Goal: Check status: Check status

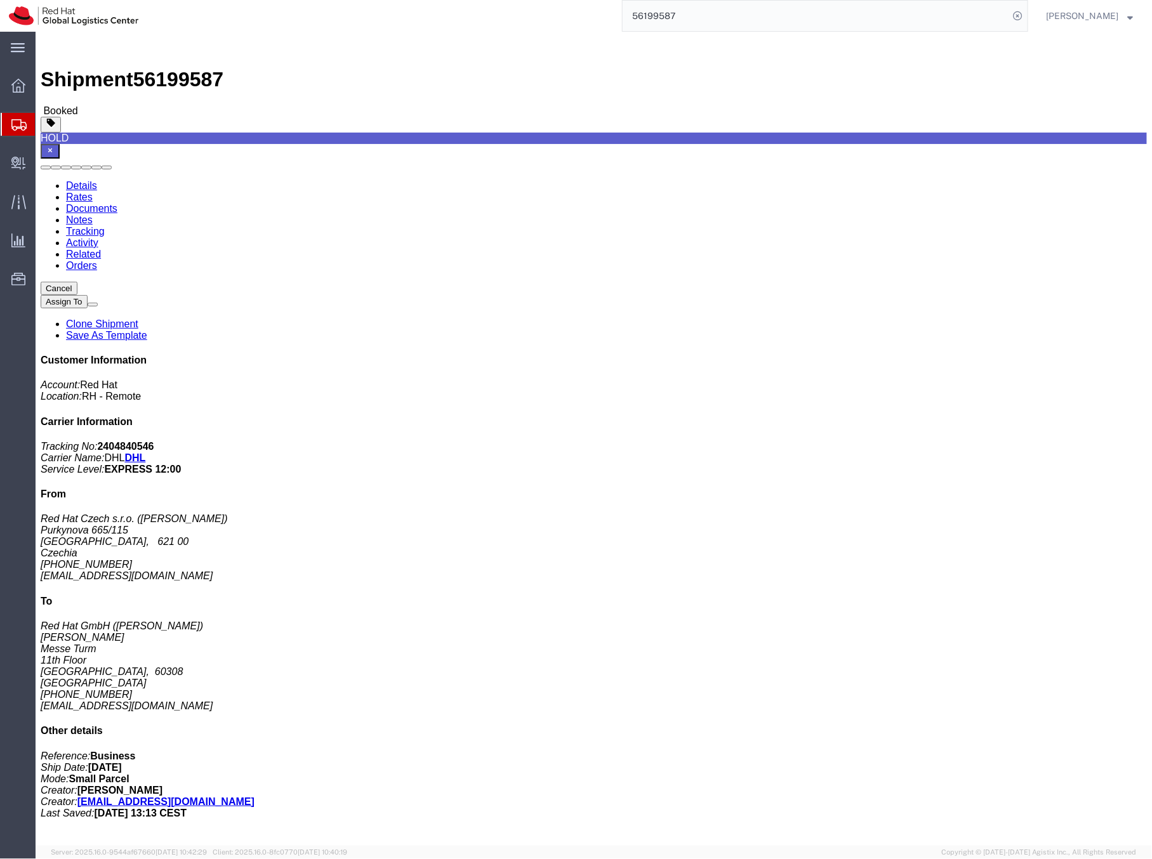
click at [677, 17] on input "56199587" at bounding box center [816, 16] width 386 height 30
paste input "390636787358"
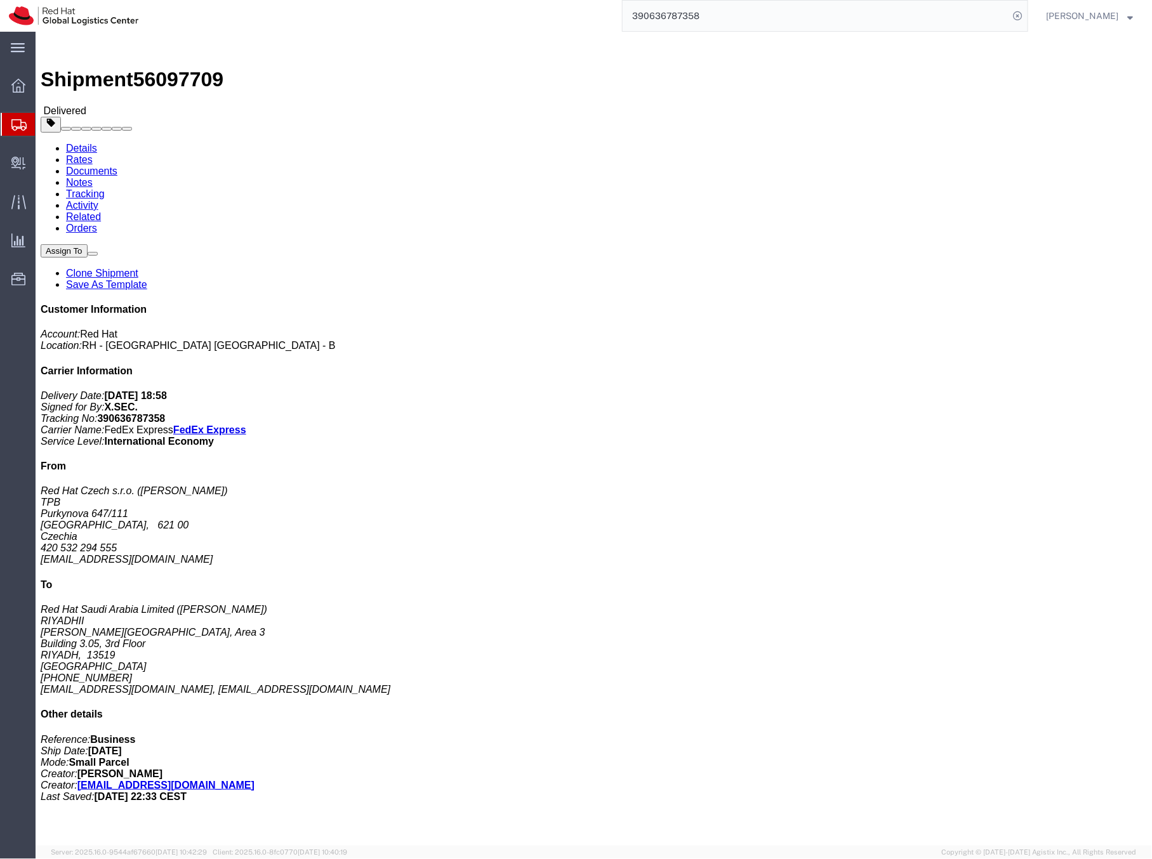
drag, startPoint x: 350, startPoint y: 136, endPoint x: 411, endPoint y: 138, distance: 60.3
click address "Red Hat Saudi Arabia Limited ([PERSON_NAME] [PERSON_NAME][GEOGRAPHIC_DATA], Are…"
copy address "[PERSON_NAME]"
click at [704, 11] on input "390636787358" at bounding box center [816, 16] width 386 height 30
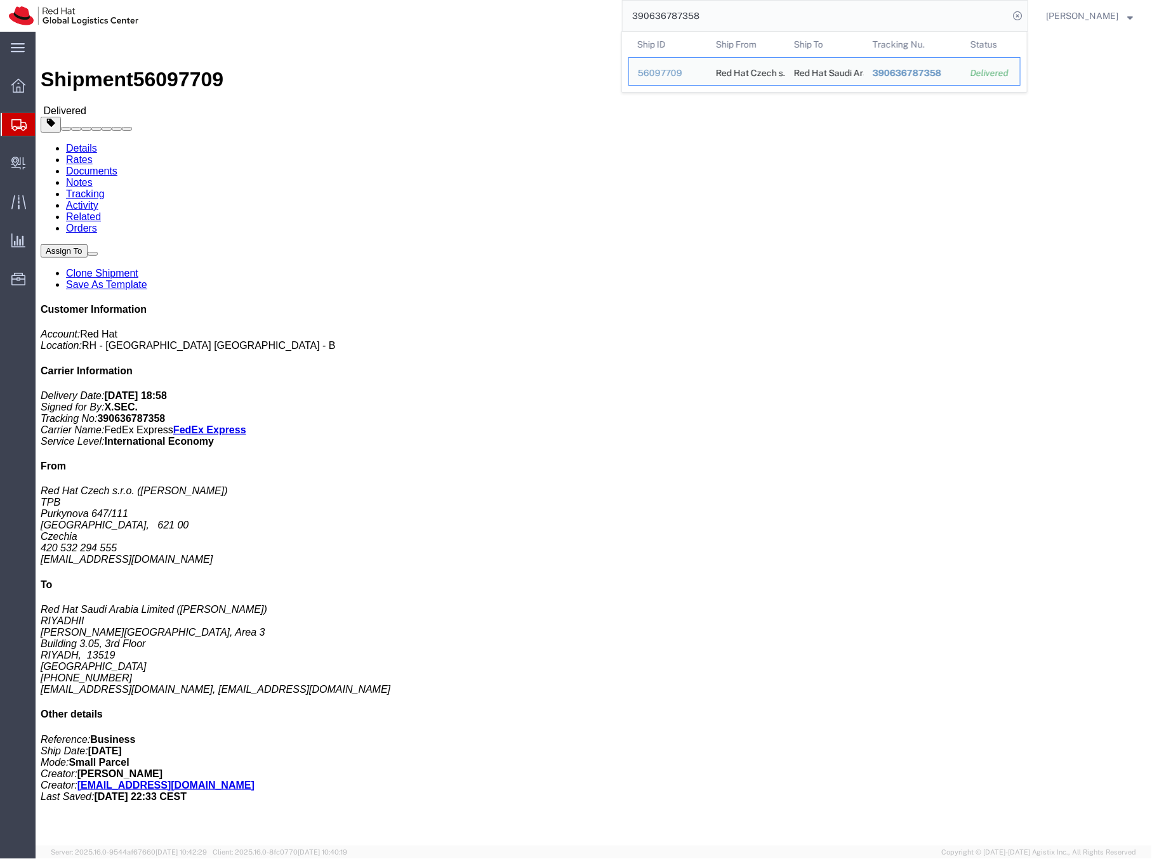
paste input "2816344790"
type input "2816344790"
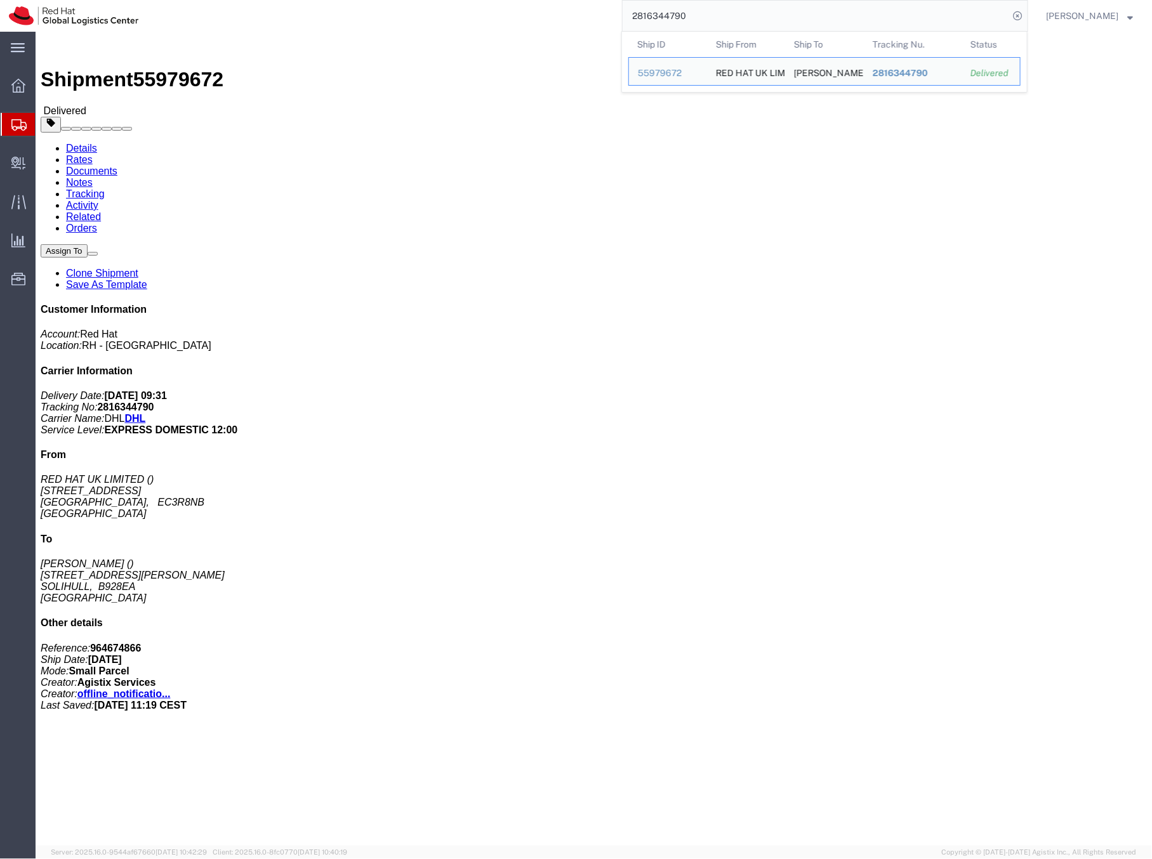
click p "Total weight: 22.12 ( 25.00 dim ) KGS"
click div "Total weight: 22.12 ( 25.00 dim ) KGS Dimensions: L 71.00 x W 46.50 x H 30.00 C…"
drag, startPoint x: 258, startPoint y: 135, endPoint x: 303, endPoint y: 141, distance: 45.4
click address "[PERSON_NAME] [STREET_ADDRESS][PERSON_NAME]"
